Goal: Find specific page/section: Find specific page/section

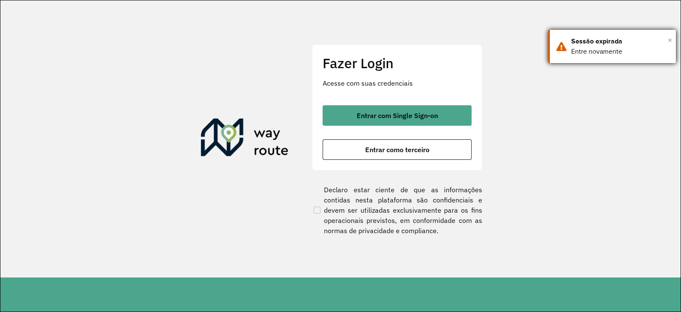
click at [672, 39] on span "×" at bounding box center [670, 40] width 4 height 13
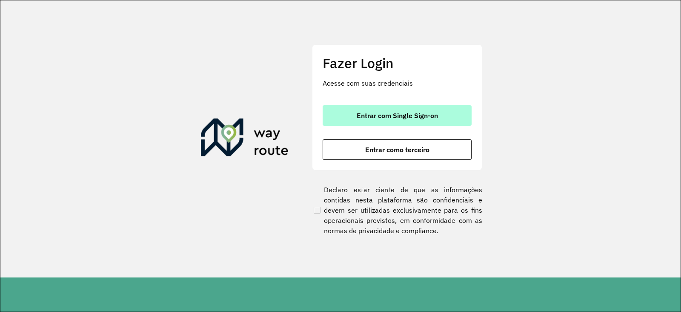
click at [428, 115] on span "Entrar com Single Sign-on" at bounding box center [397, 115] width 81 height 7
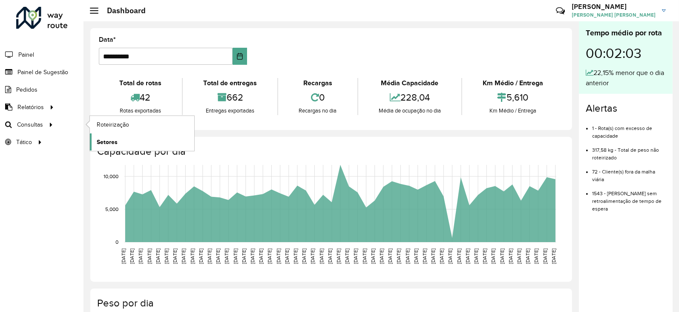
click at [106, 141] on span "Setores" at bounding box center [107, 142] width 21 height 9
